Goal: Find specific page/section: Find specific page/section

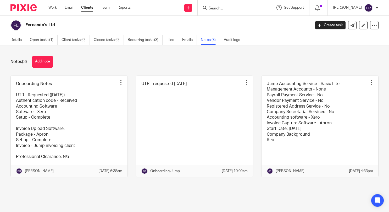
click at [243, 6] on input "Search" at bounding box center [231, 8] width 47 height 5
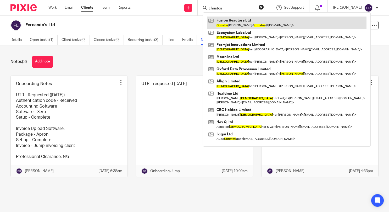
type input "christos"
click at [249, 24] on link at bounding box center [287, 23] width 160 height 12
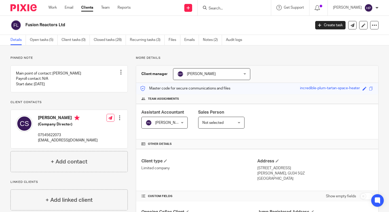
drag, startPoint x: 67, startPoint y: 26, endPoint x: 24, endPoint y: 28, distance: 43.0
click at [24, 28] on div "Fusion Reactors Ltd" at bounding box center [158, 25] width 297 height 11
copy h2 "Fusion Reactors Ltd"
click at [68, 25] on h2 "Fusion Reactors Ltd" at bounding box center [138, 25] width 226 height 6
drag, startPoint x: 64, startPoint y: 27, endPoint x: 25, endPoint y: 27, distance: 38.5
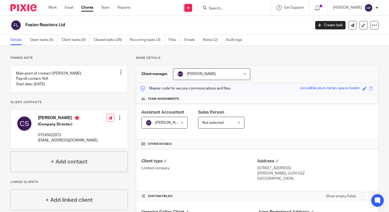
click at [25, 27] on div "Fusion Reactors Ltd" at bounding box center [158, 25] width 297 height 11
copy h2 "Fusion Reactors Ltd"
click at [243, 10] on input "Search" at bounding box center [231, 8] width 47 height 5
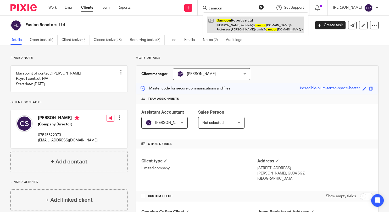
type input "camcon"
click at [242, 18] on link at bounding box center [255, 25] width 97 height 16
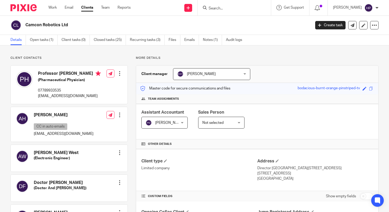
drag, startPoint x: 67, startPoint y: 25, endPoint x: 18, endPoint y: 26, distance: 49.5
click at [18, 26] on div "Camcon Robotics Ltd" at bounding box center [158, 25] width 297 height 11
copy div "Camcon Robotics Ltd"
click at [236, 9] on input "Search" at bounding box center [231, 8] width 47 height 5
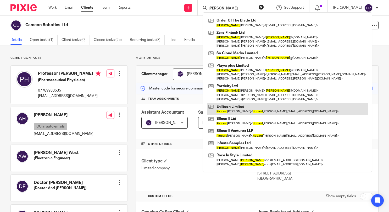
type input "ricard"
click at [248, 109] on link at bounding box center [287, 109] width 161 height 12
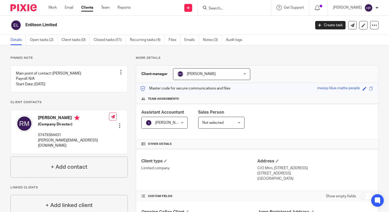
drag, startPoint x: 57, startPoint y: 26, endPoint x: 25, endPoint y: 26, distance: 32.0
click at [25, 26] on div "Enliteon Limited" at bounding box center [158, 25] width 297 height 11
copy h2 "Enliteon Limited"
click at [234, 8] on input "Search" at bounding box center [231, 8] width 47 height 5
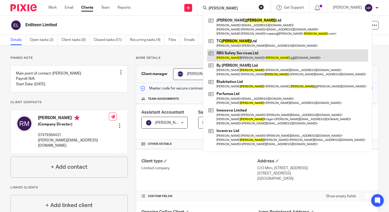
type input "graham"
click at [249, 56] on link at bounding box center [287, 55] width 161 height 12
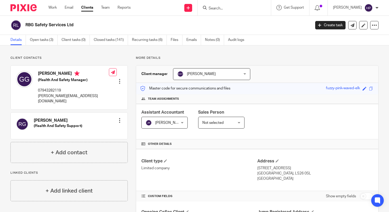
drag, startPoint x: 74, startPoint y: 26, endPoint x: 26, endPoint y: 28, distance: 48.8
click at [26, 28] on div "RBG Safety Services Ltd" at bounding box center [158, 25] width 297 height 11
copy h2 "RBG Safety Services Ltd"
click at [237, 7] on input "Search" at bounding box center [231, 8] width 47 height 5
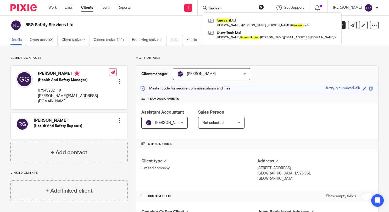
type input "Knovari"
click button "submit" at bounding box center [0, 0] width 0 height 0
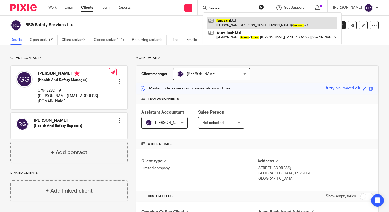
click at [238, 20] on link at bounding box center [272, 23] width 130 height 12
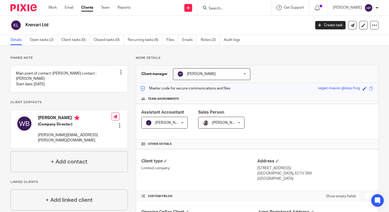
drag, startPoint x: 50, startPoint y: 26, endPoint x: 21, endPoint y: 26, distance: 28.8
click at [21, 26] on div "Knovari Ltd" at bounding box center [158, 25] width 297 height 11
copy div "Knovari Ltd"
click at [255, 12] on div at bounding box center [234, 7] width 73 height 15
click at [238, 9] on input "Search" at bounding box center [231, 8] width 47 height 5
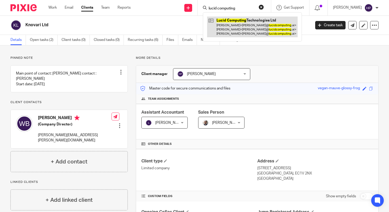
type input "lucid computing"
click at [254, 26] on link at bounding box center [252, 27] width 91 height 21
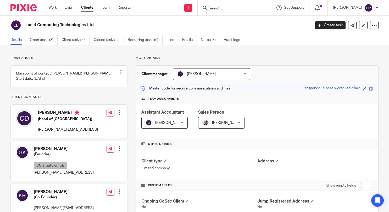
drag, startPoint x: 94, startPoint y: 26, endPoint x: 24, endPoint y: 30, distance: 70.3
click at [24, 30] on div "Lucid Computing Technologies Ltd" at bounding box center [158, 25] width 297 height 11
copy h2 "Lucid Computing Technologies Ltd"
